Goal: Task Accomplishment & Management: Use online tool/utility

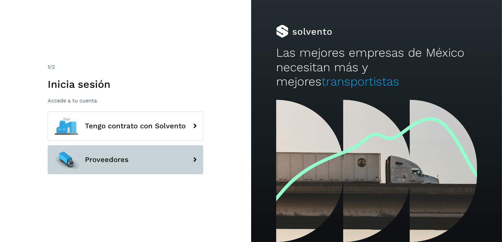
click at [147, 149] on button "Proveedores" at bounding box center [126, 159] width 156 height 29
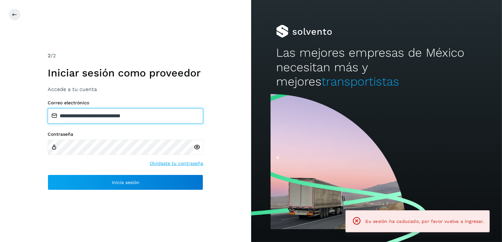
drag, startPoint x: 146, startPoint y: 118, endPoint x: 94, endPoint y: 119, distance: 52.8
click at [94, 119] on input "**********" at bounding box center [126, 116] width 156 height 16
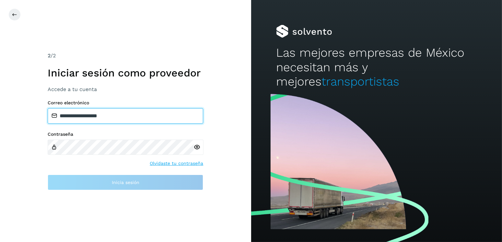
type input "**********"
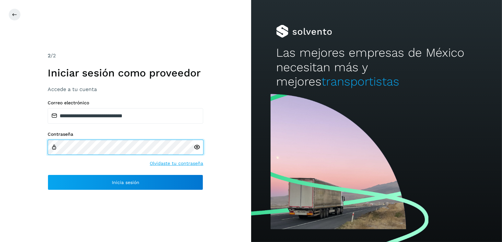
click at [41, 149] on div "**********" at bounding box center [125, 121] width 251 height 242
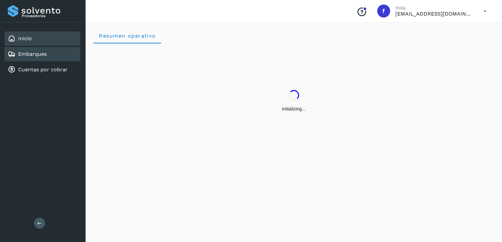
click at [34, 60] on div "Embarques" at bounding box center [43, 54] width 76 height 14
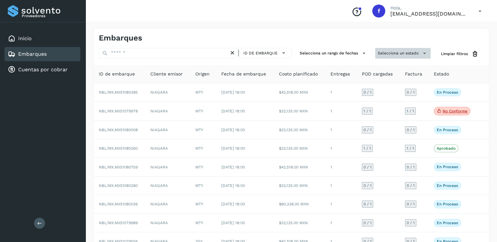
click at [383, 57] on button "Selecciona un estado" at bounding box center [402, 53] width 55 height 11
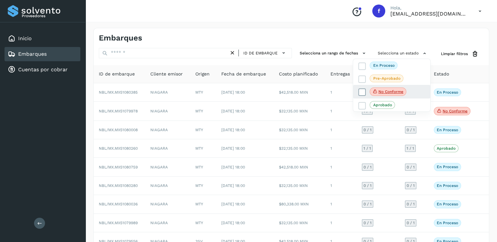
click at [362, 89] on icon at bounding box center [362, 92] width 6 height 6
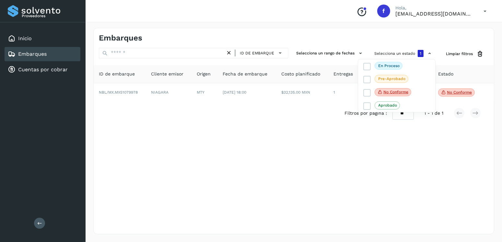
drag, startPoint x: 271, startPoint y: 148, endPoint x: 262, endPoint y: 139, distance: 13.1
click at [271, 148] on div at bounding box center [251, 121] width 502 height 242
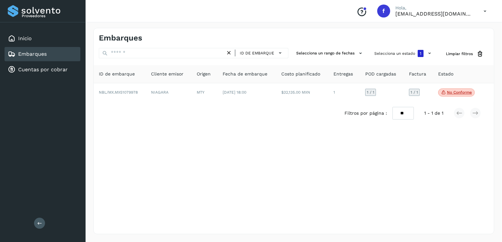
click at [208, 94] on td "MTY" at bounding box center [205, 92] width 26 height 19
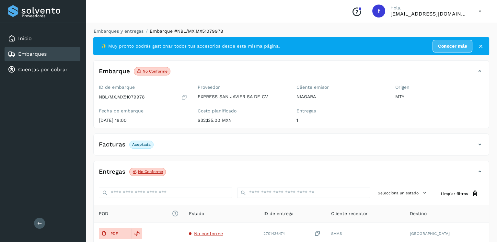
scroll to position [65, 0]
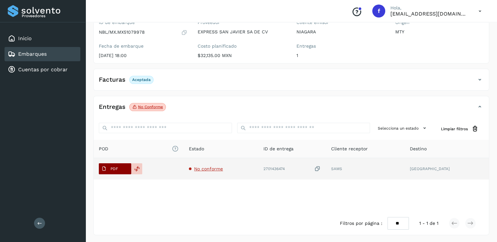
click at [110, 171] on span "PDF" at bounding box center [110, 169] width 22 height 10
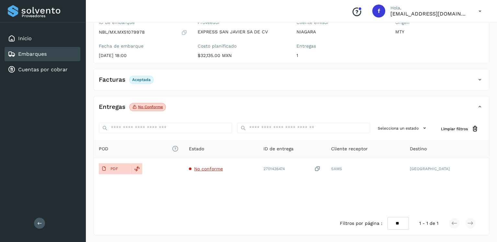
click at [56, 57] on div "Embarques" at bounding box center [43, 54] width 76 height 14
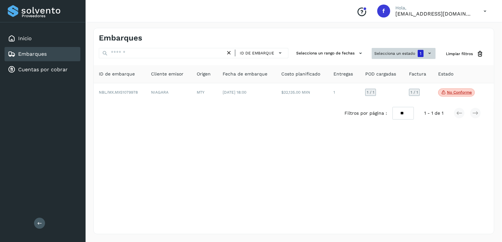
click at [402, 58] on button "Selecciona un estado 1" at bounding box center [404, 53] width 64 height 11
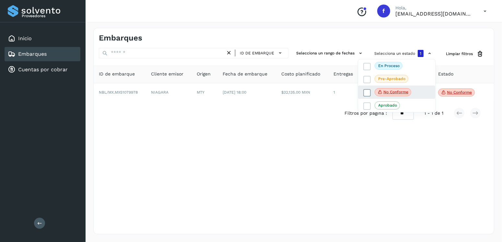
click at [370, 93] on icon at bounding box center [367, 92] width 6 height 6
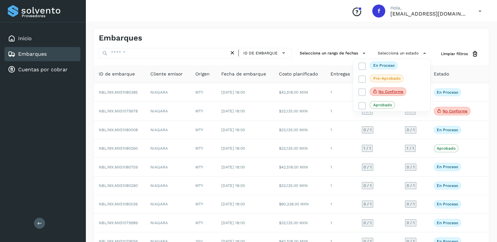
click at [198, 59] on div at bounding box center [248, 121] width 497 height 242
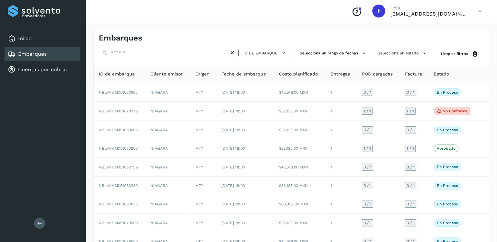
click at [194, 55] on div at bounding box center [248, 121] width 497 height 242
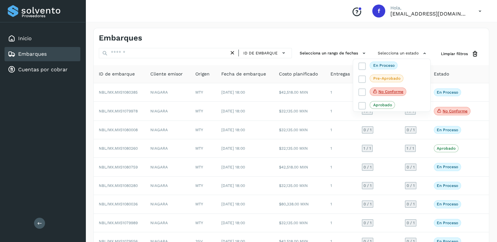
click at [194, 55] on div at bounding box center [248, 121] width 497 height 242
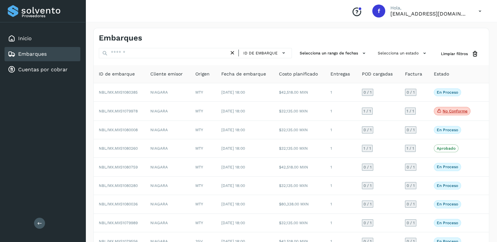
click at [194, 53] on div at bounding box center [248, 121] width 497 height 242
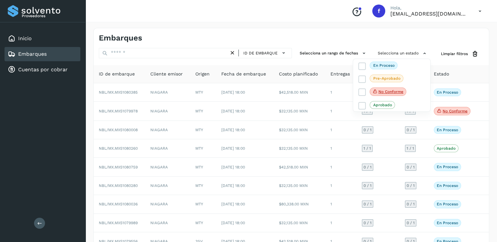
click at [194, 53] on div at bounding box center [248, 121] width 497 height 242
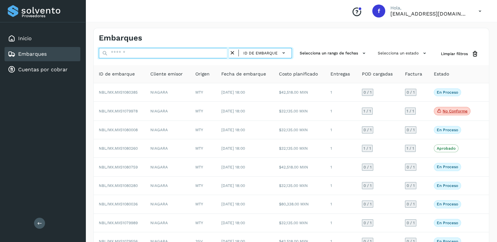
click at [190, 53] on input "text" at bounding box center [164, 53] width 130 height 10
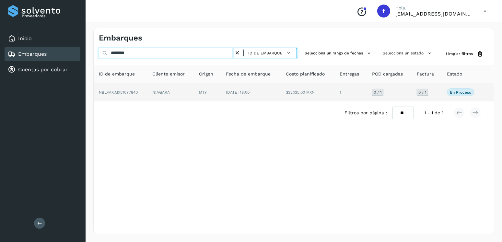
type input "********"
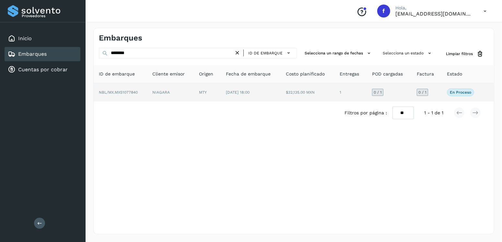
click at [287, 95] on td "$32,135.00 MXN" at bounding box center [308, 92] width 54 height 18
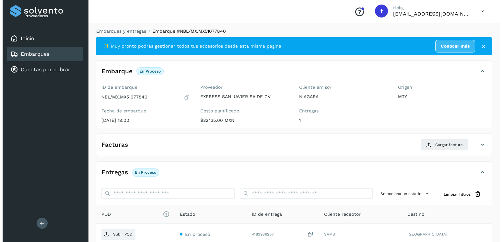
scroll to position [65, 0]
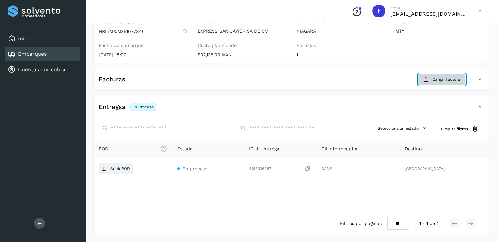
click at [446, 79] on span "Cargar factura" at bounding box center [447, 79] width 28 height 6
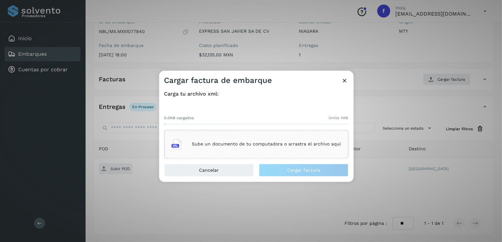
click at [268, 147] on div "Sube un documento de tu computadora o arrastra el archivo aquí" at bounding box center [256, 144] width 170 height 18
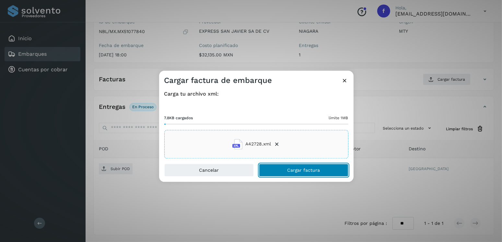
click at [302, 165] on button "Cargar factura" at bounding box center [303, 170] width 89 height 13
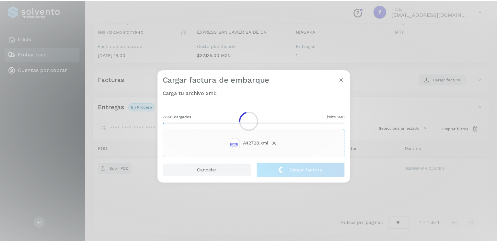
scroll to position [65, 0]
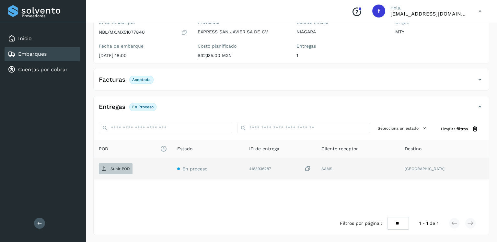
click at [117, 169] on p "Subir POD" at bounding box center [120, 169] width 19 height 5
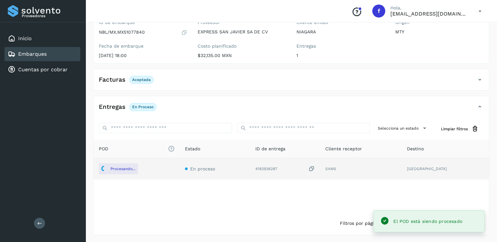
click at [63, 49] on div "Embarques" at bounding box center [43, 54] width 76 height 14
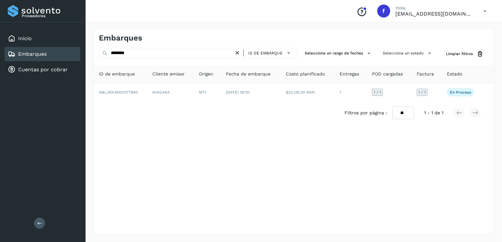
click at [237, 51] on icon at bounding box center [237, 53] width 7 height 7
